Goal: Task Accomplishment & Management: Use online tool/utility

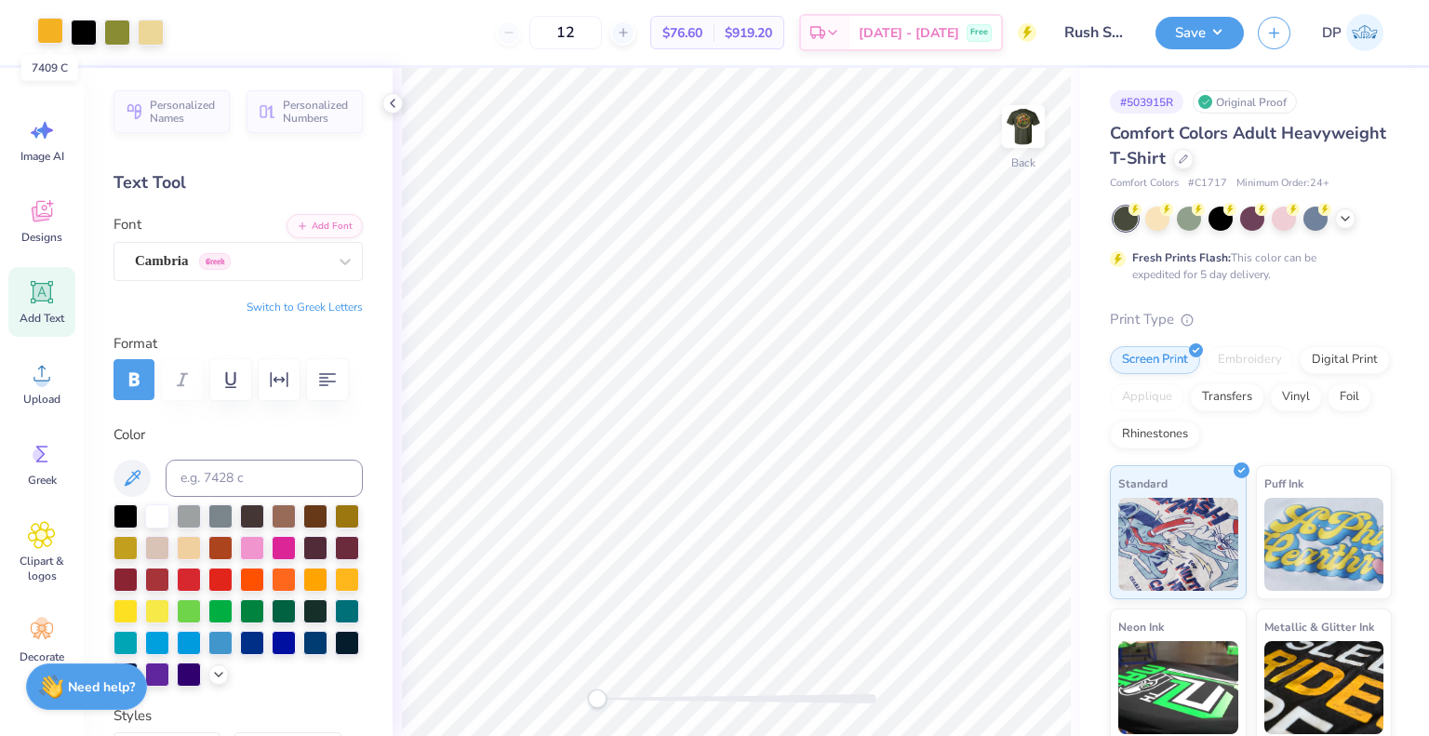
drag, startPoint x: 44, startPoint y: 21, endPoint x: 48, endPoint y: 33, distance: 12.1
click at [45, 21] on div at bounding box center [50, 31] width 26 height 26
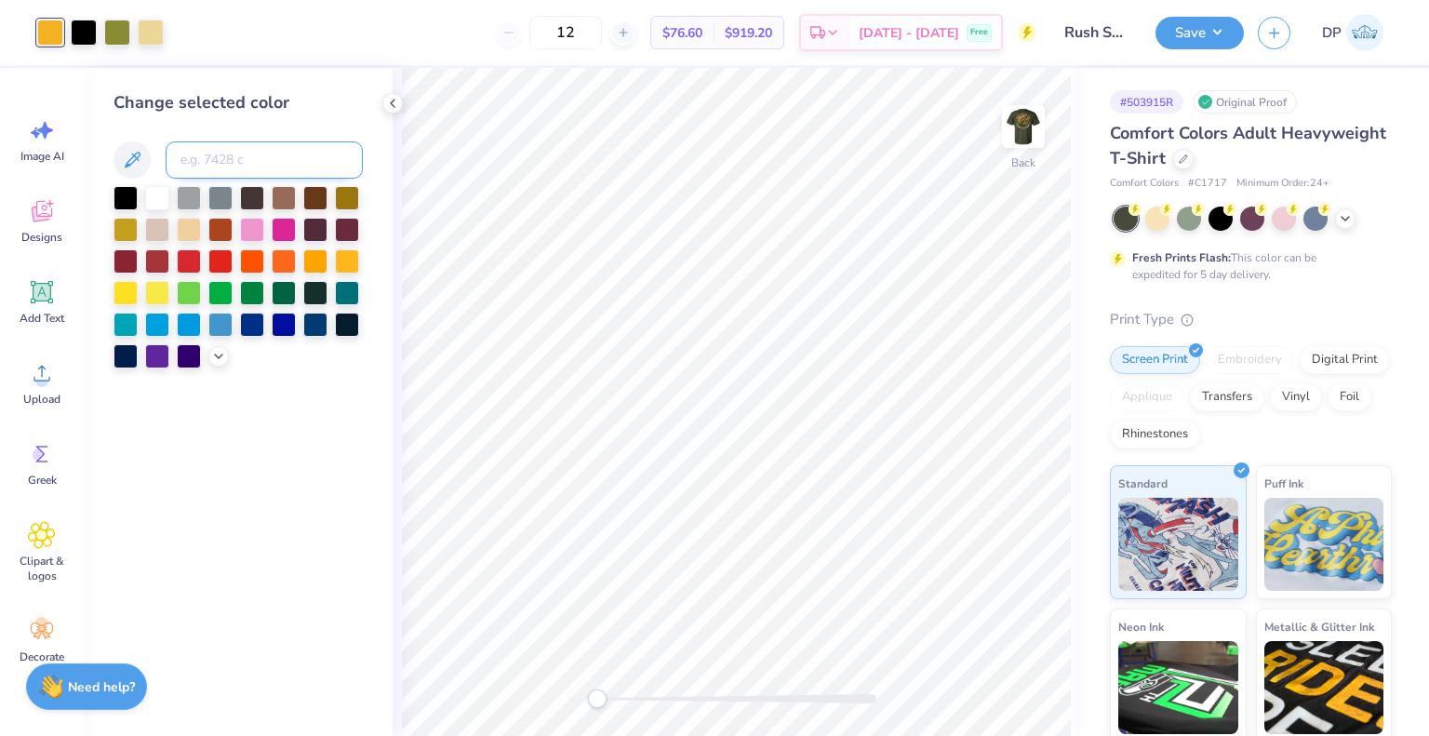
click at [227, 166] on input at bounding box center [264, 159] width 197 height 37
type input "7402"
click at [1017, 119] on img at bounding box center [1023, 126] width 74 height 74
click at [112, 37] on div at bounding box center [117, 31] width 26 height 26
click at [242, 140] on div "Change selected color" at bounding box center [238, 229] width 249 height 278
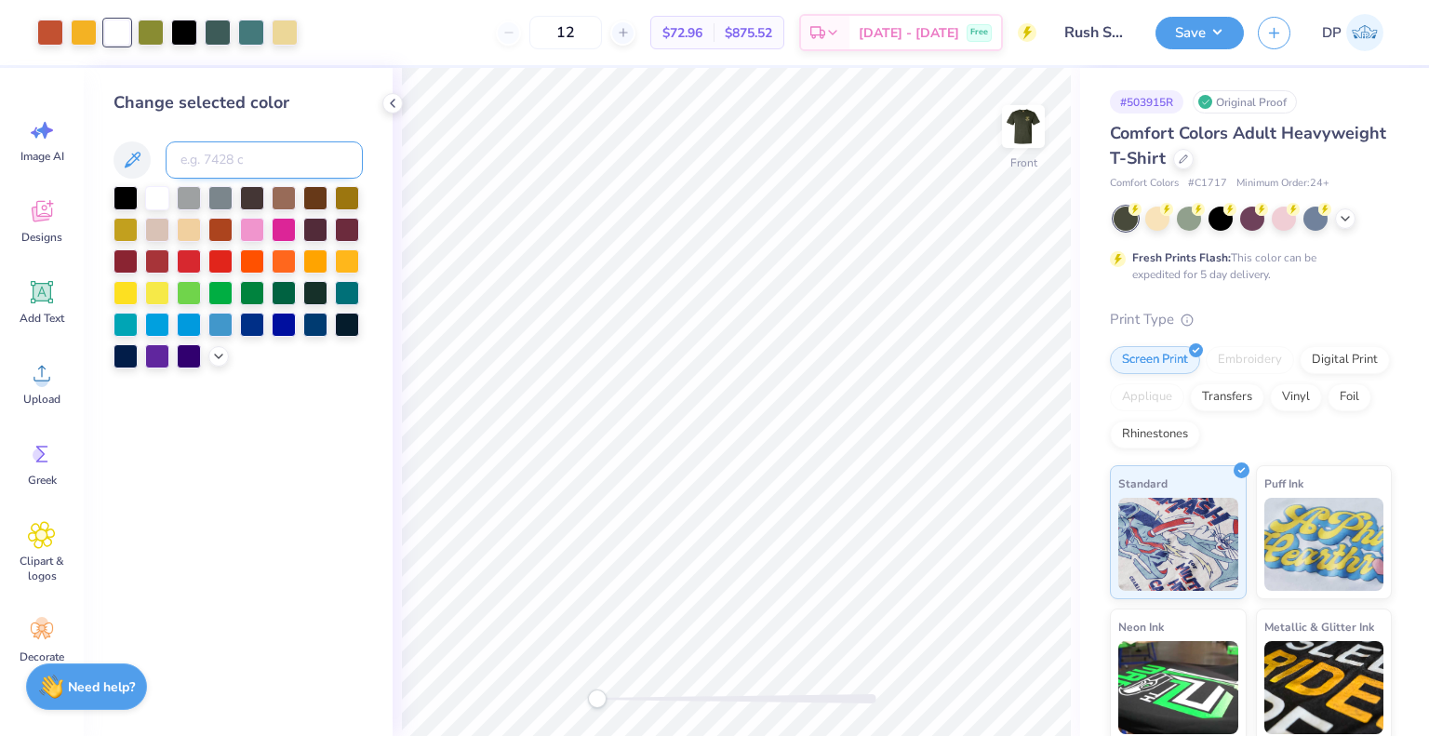
click at [242, 147] on input at bounding box center [264, 159] width 197 height 37
type input "7402"
type input "7409"
click at [1000, 686] on icon at bounding box center [992, 684] width 19 height 19
click at [247, 31] on div at bounding box center [251, 31] width 26 height 26
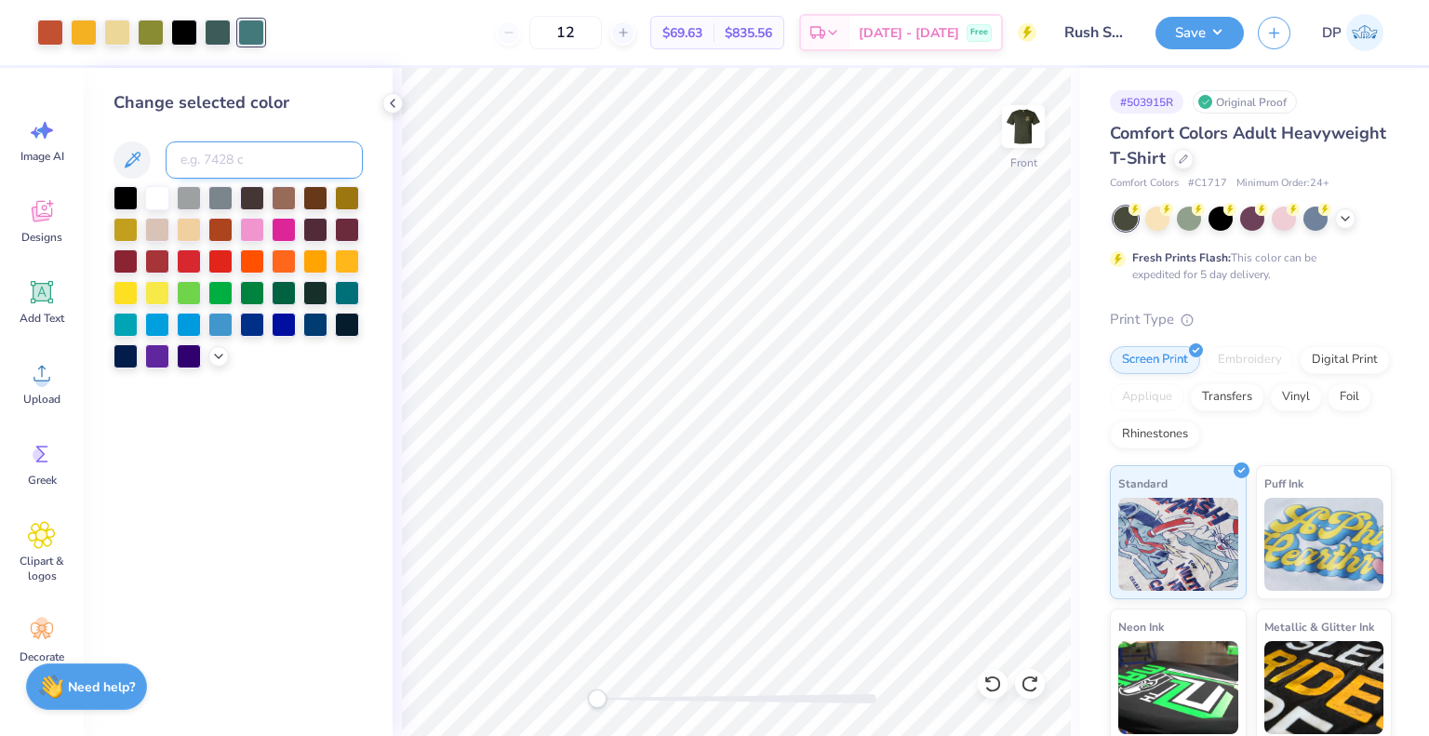
click at [226, 158] on input at bounding box center [264, 159] width 197 height 37
type input "5477"
click at [50, 25] on div at bounding box center [50, 31] width 26 height 26
click at [234, 162] on input at bounding box center [264, 159] width 197 height 37
type input "7409"
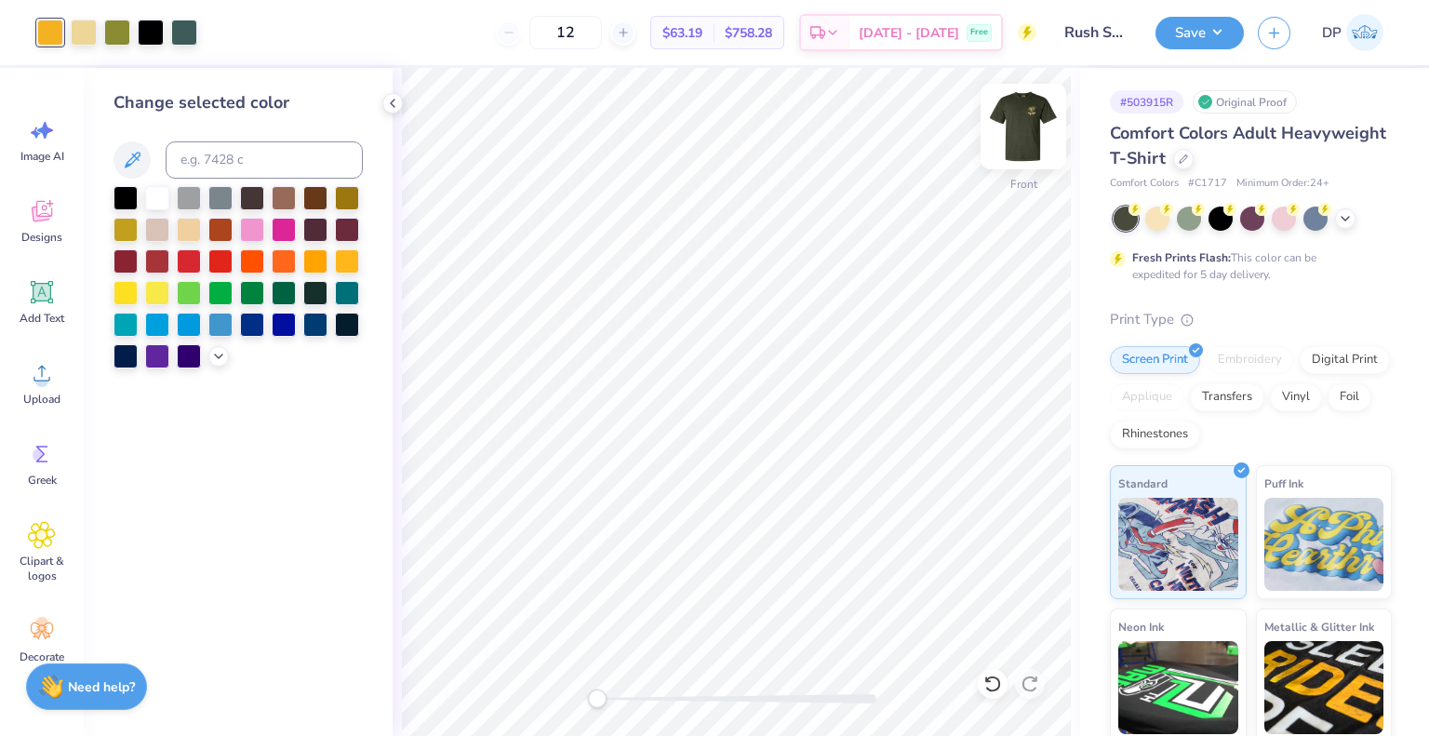
click at [1038, 127] on img at bounding box center [1023, 126] width 74 height 74
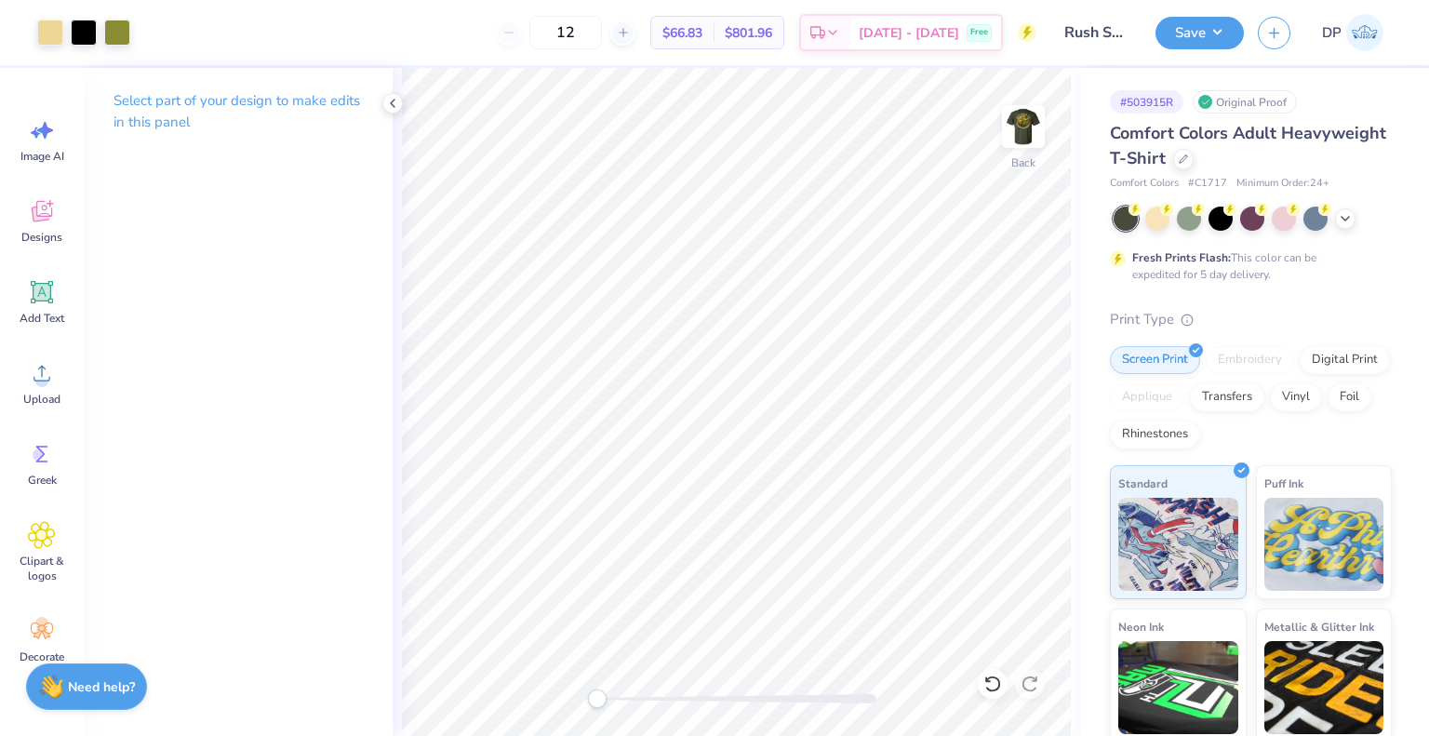
click at [1038, 127] on img at bounding box center [1023, 126] width 37 height 37
